Goal: Navigation & Orientation: Find specific page/section

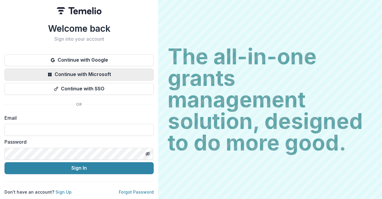
click at [78, 68] on button "Continue with Microsoft" at bounding box center [78, 74] width 149 height 12
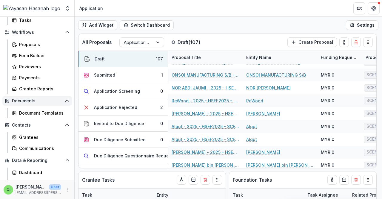
scroll to position [78, 0]
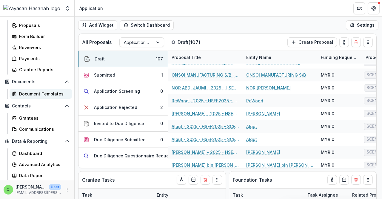
click at [36, 92] on div "Document Templates" at bounding box center [43, 93] width 48 height 6
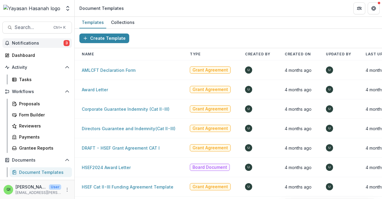
click at [56, 37] on div "Search... Ctrl + K Notifications 3 Dashboard Activity Tasks Workflows Proposals…" at bounding box center [37, 108] width 75 height 182
click at [29, 36] on div "Search... Ctrl + K Notifications 3 Dashboard Activity Tasks Workflows Proposals…" at bounding box center [37, 108] width 75 height 182
click at [35, 39] on button "Notifications 3" at bounding box center [37, 43] width 70 height 10
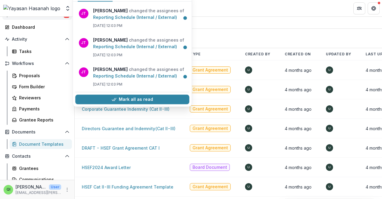
scroll to position [60, 0]
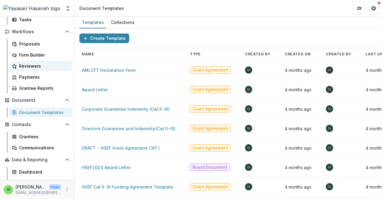
click at [41, 63] on div "Reviewers" at bounding box center [43, 66] width 48 height 6
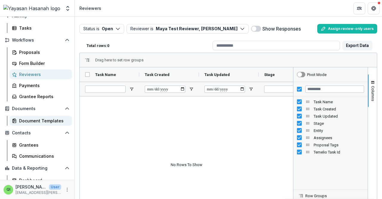
scroll to position [78, 0]
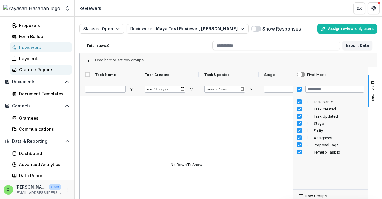
click at [42, 71] on div "Grantee Reports" at bounding box center [43, 69] width 48 height 6
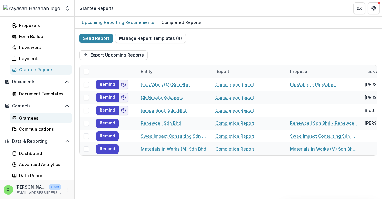
click at [40, 115] on div "Grantees" at bounding box center [43, 118] width 48 height 6
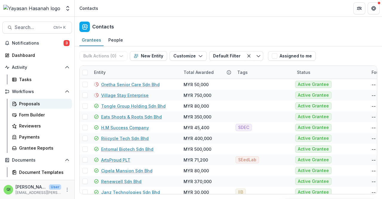
click at [44, 105] on div "Proposals" at bounding box center [43, 103] width 48 height 6
